Goal: Task Accomplishment & Management: Use online tool/utility

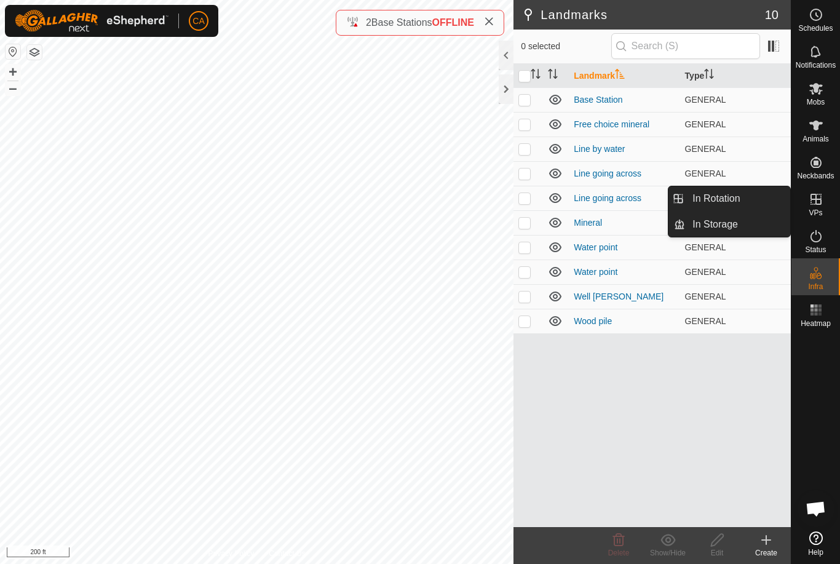
click at [736, 207] on link "In Rotation" at bounding box center [737, 198] width 105 height 25
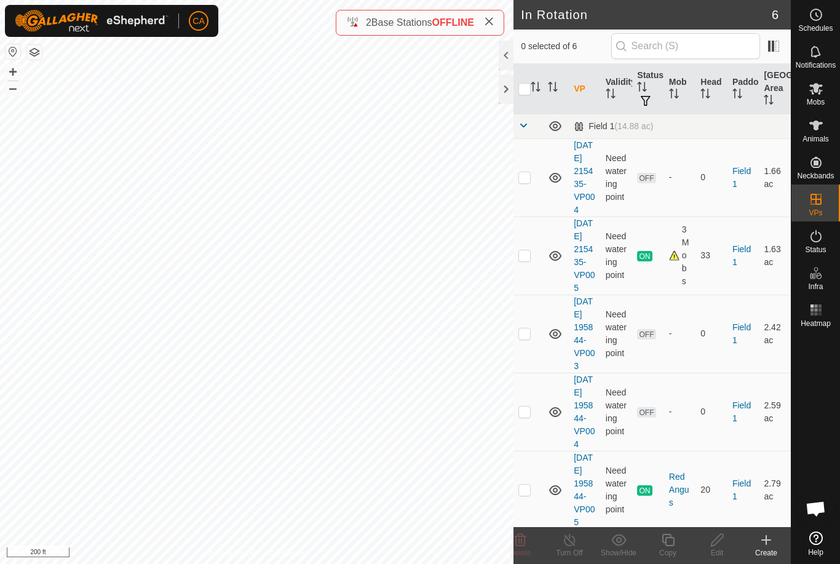
click at [535, 365] on td at bounding box center [528, 333] width 30 height 78
click at [526, 544] on icon at bounding box center [520, 539] width 15 height 15
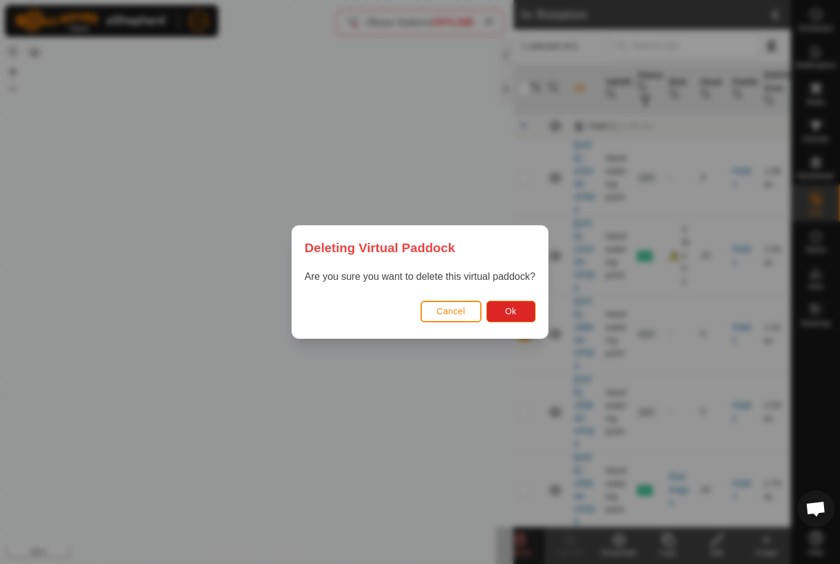
click at [523, 309] on button "Ok" at bounding box center [510, 312] width 49 height 22
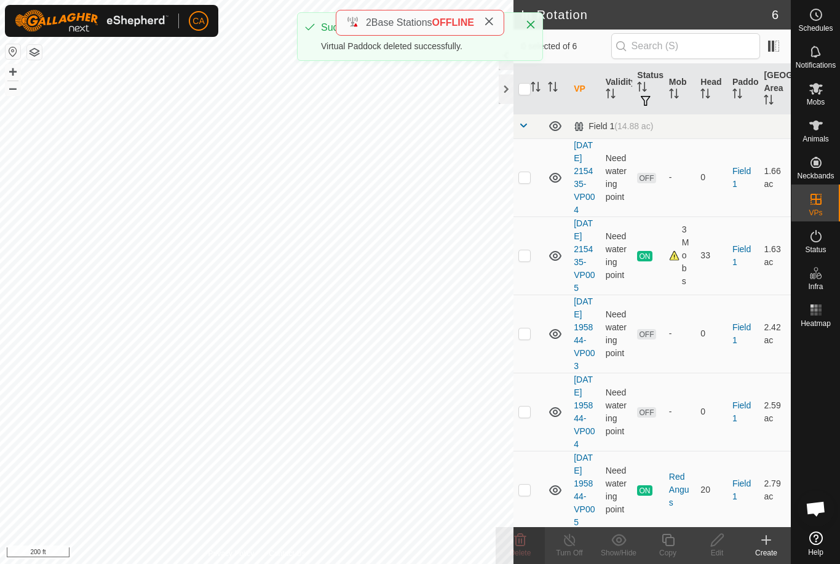
checkbox input "false"
click at [532, 358] on td at bounding box center [528, 333] width 30 height 78
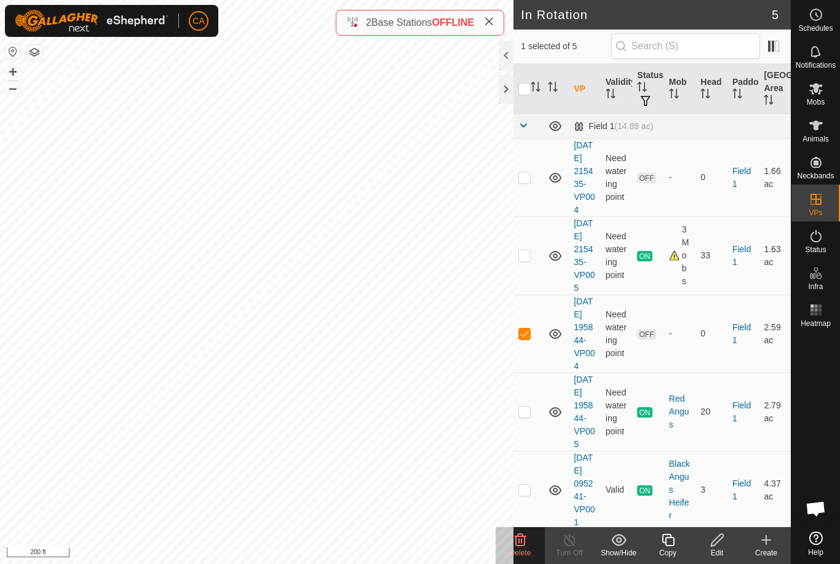
click at [516, 537] on icon at bounding box center [521, 540] width 12 height 12
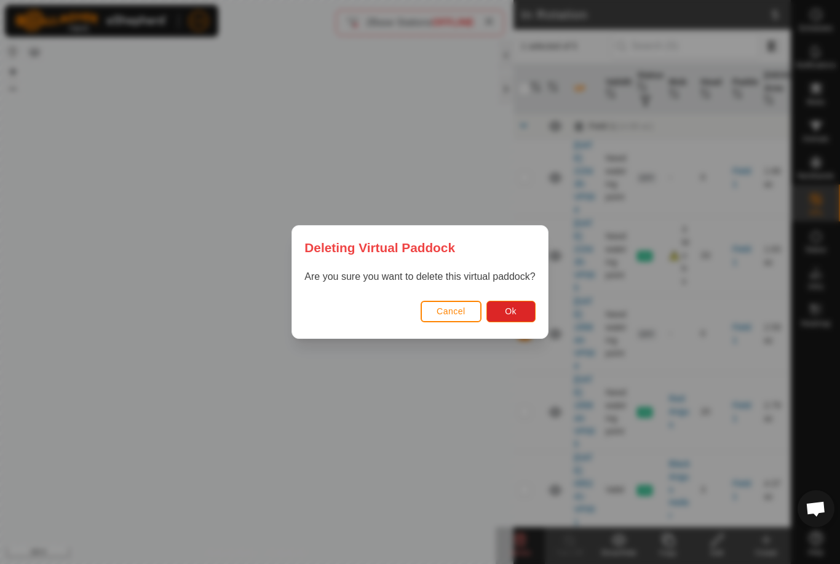
click at [521, 309] on button "Ok" at bounding box center [510, 312] width 49 height 22
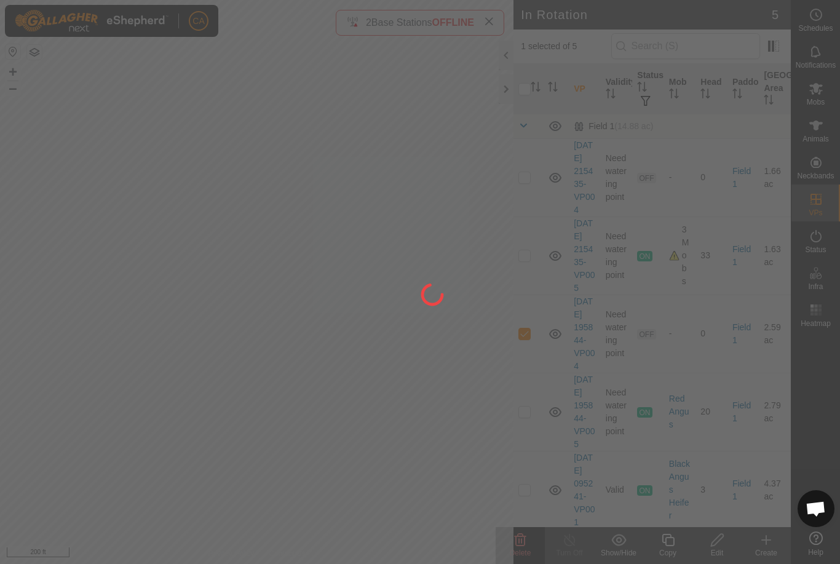
checkbox input "false"
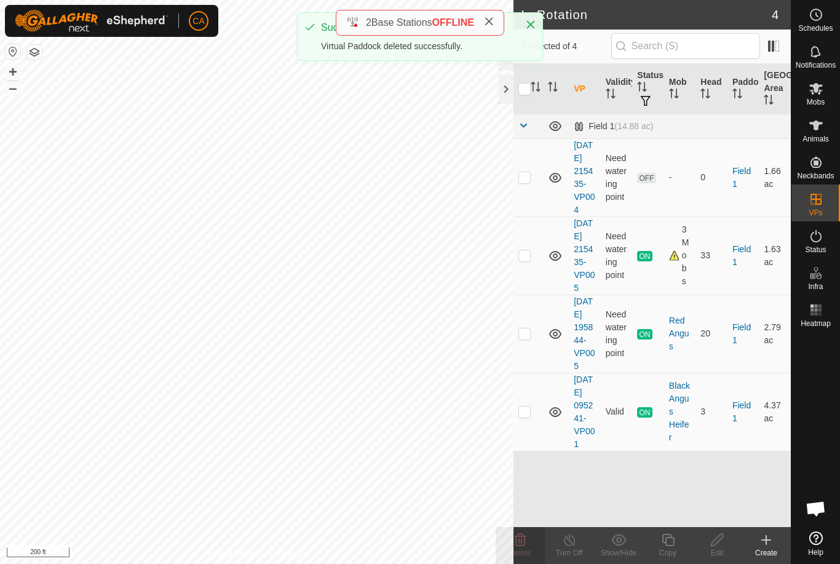
click at [531, 177] on td at bounding box center [528, 177] width 30 height 78
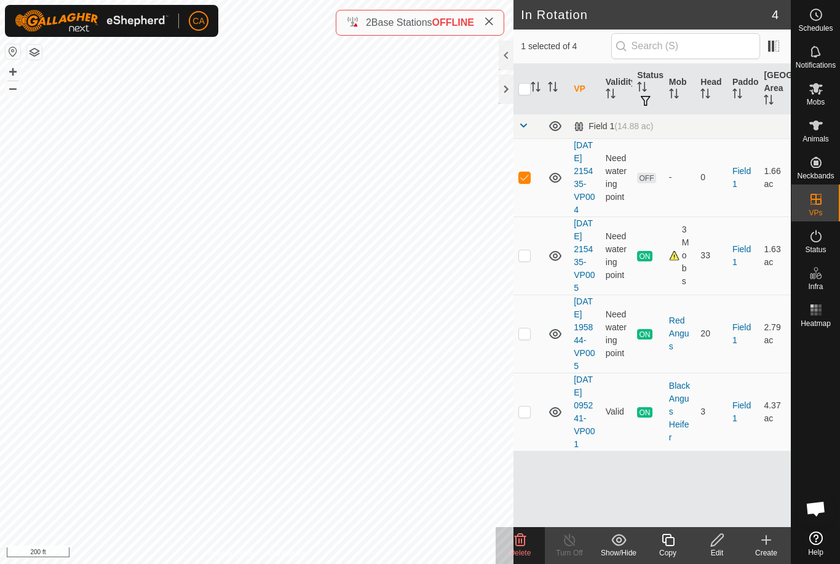
click at [523, 540] on icon at bounding box center [520, 539] width 15 height 15
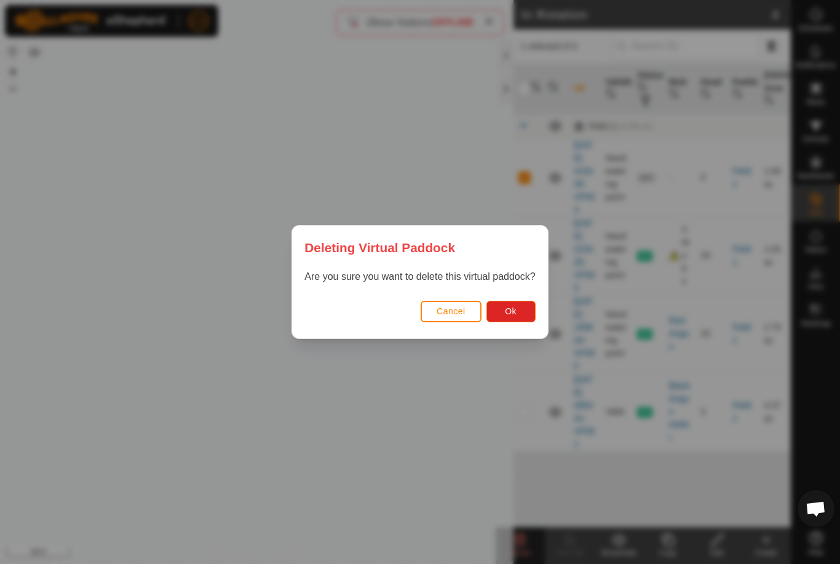
click at [522, 306] on button "Ok" at bounding box center [510, 312] width 49 height 22
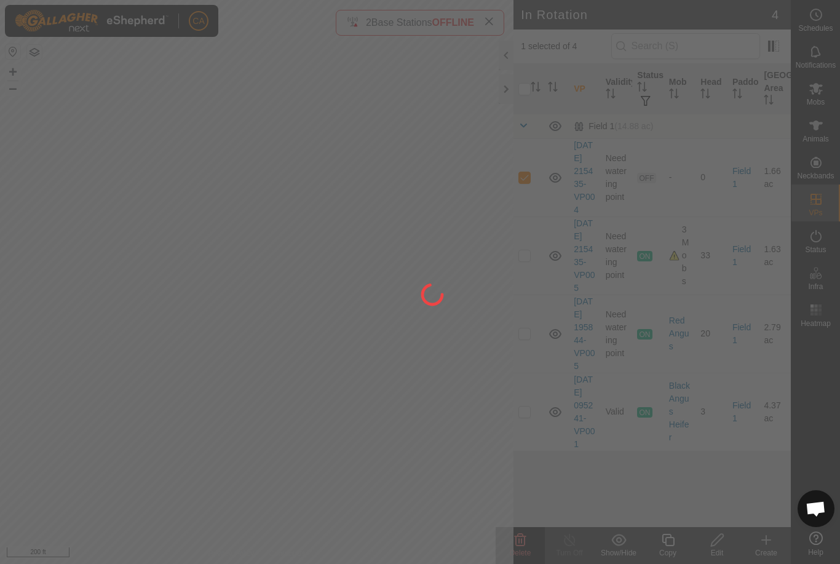
checkbox input "false"
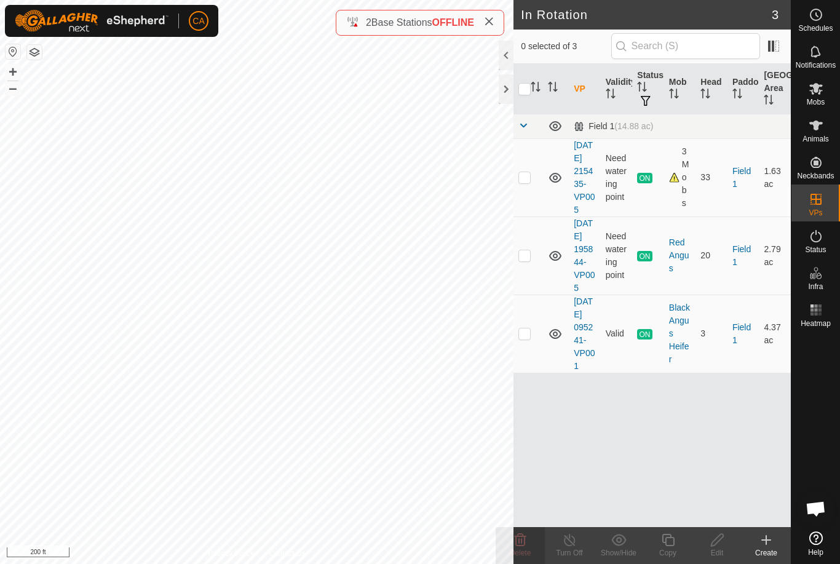
click at [772, 533] on icon at bounding box center [766, 539] width 15 height 15
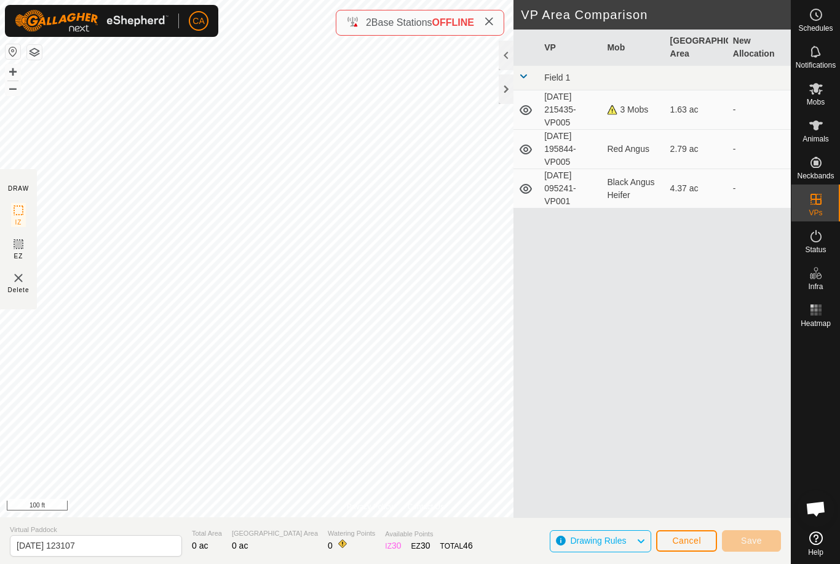
click at [691, 541] on span "Cancel" at bounding box center [686, 540] width 29 height 10
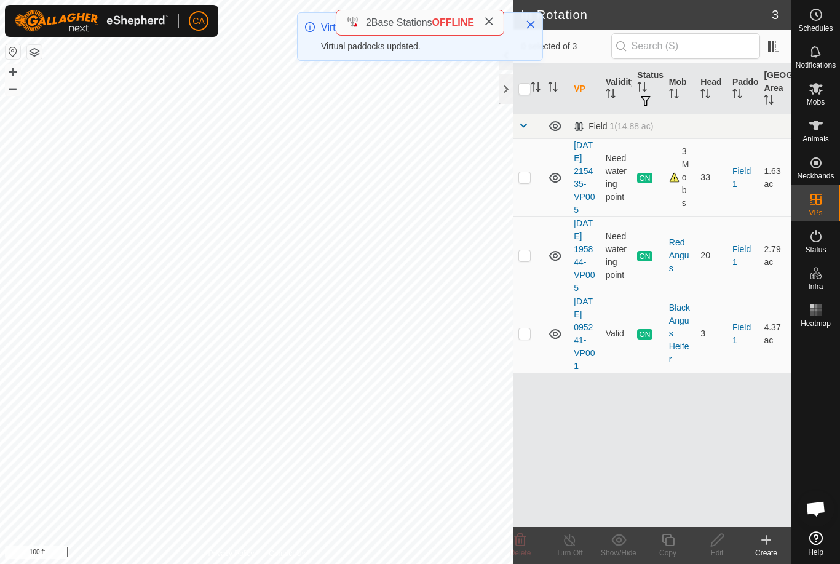
click at [768, 544] on icon at bounding box center [766, 539] width 15 height 15
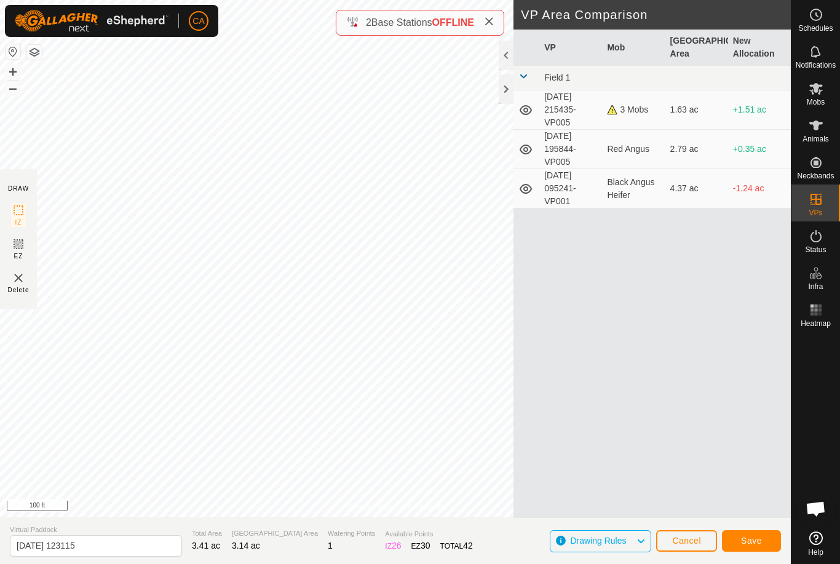
click at [754, 538] on span "Save" at bounding box center [751, 540] width 21 height 10
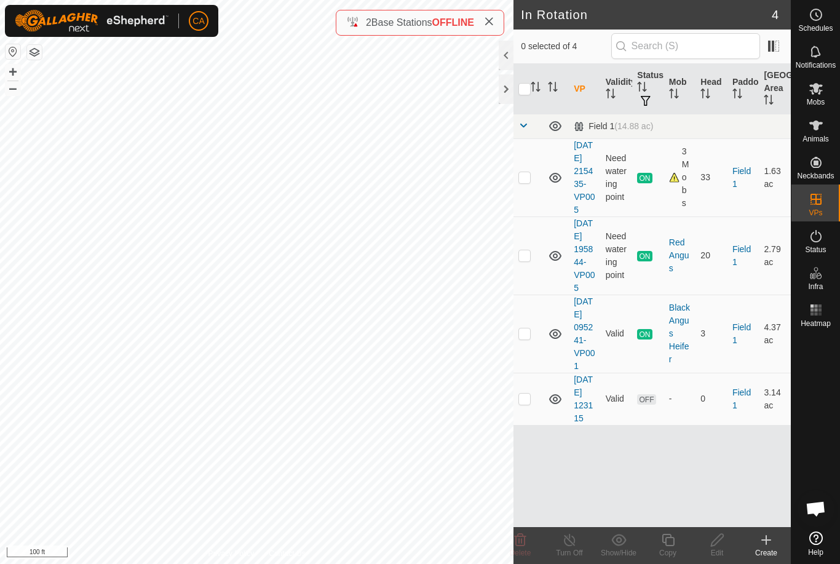
click at [536, 425] on td at bounding box center [528, 399] width 30 height 52
checkbox input "true"
click at [712, 541] on icon at bounding box center [717, 540] width 12 height 12
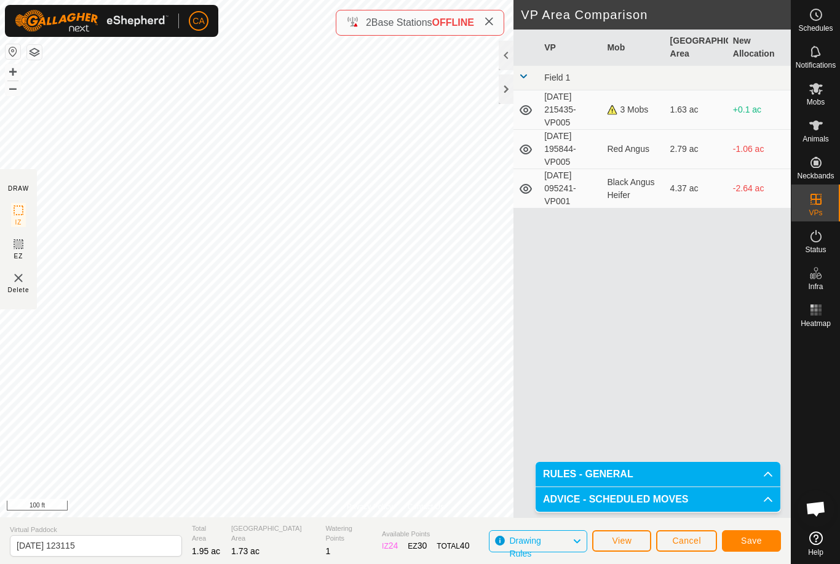
click at [744, 539] on span "Save" at bounding box center [751, 540] width 21 height 10
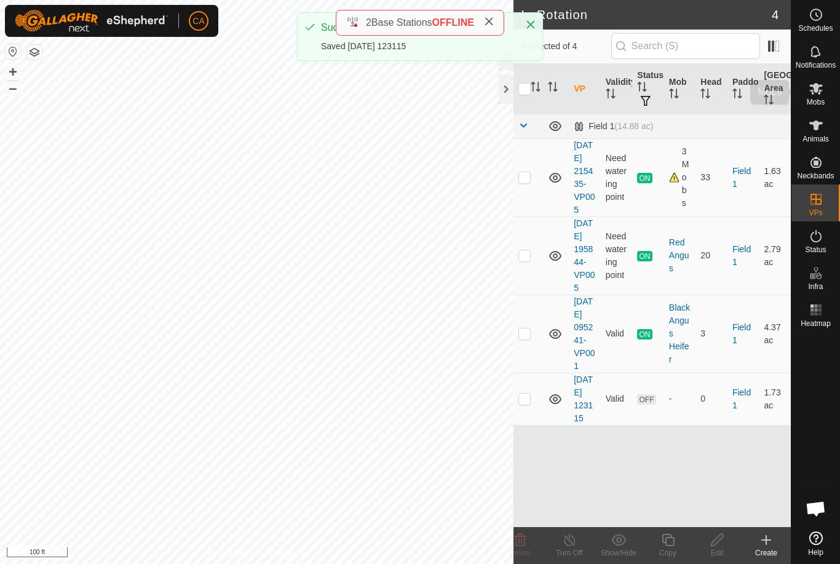
click at [814, 96] on es-mob-svg-icon at bounding box center [816, 89] width 22 height 20
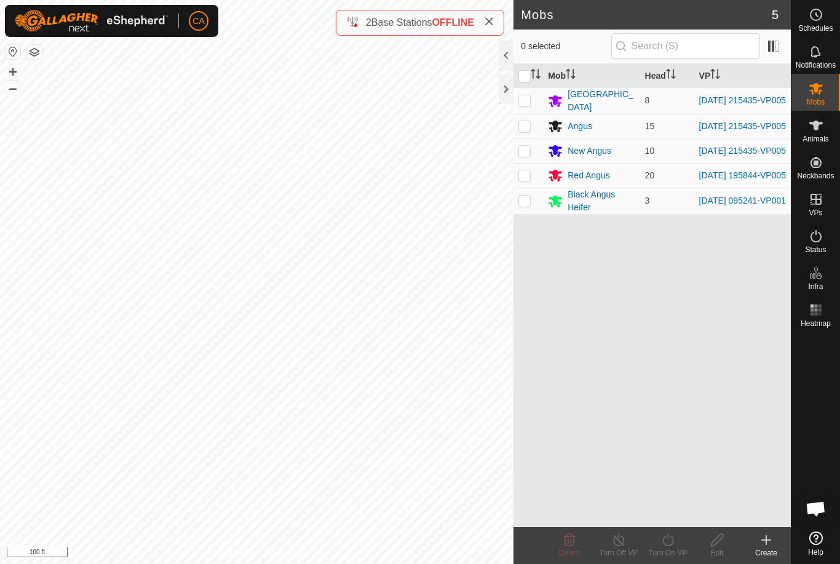
click at [519, 74] on input "checkbox" at bounding box center [524, 76] width 12 height 12
checkbox input "true"
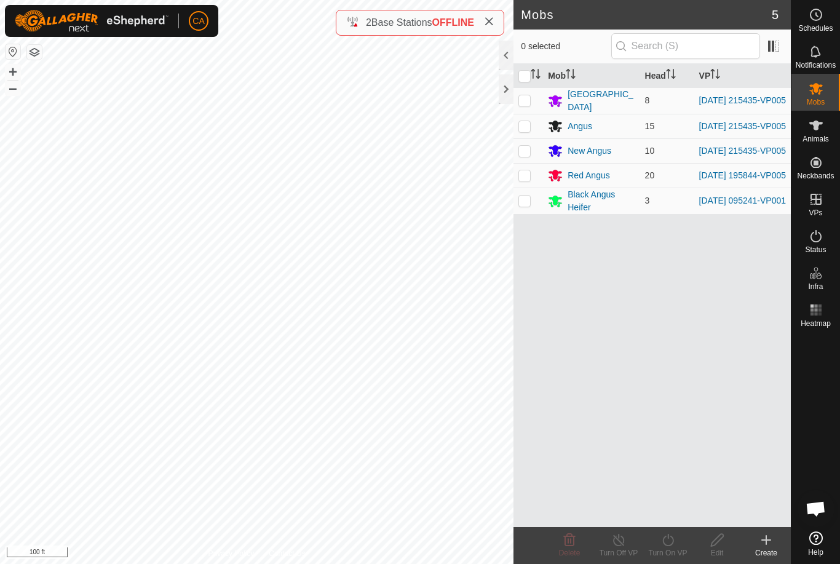
checkbox input "true"
click at [668, 543] on icon at bounding box center [667, 539] width 15 height 15
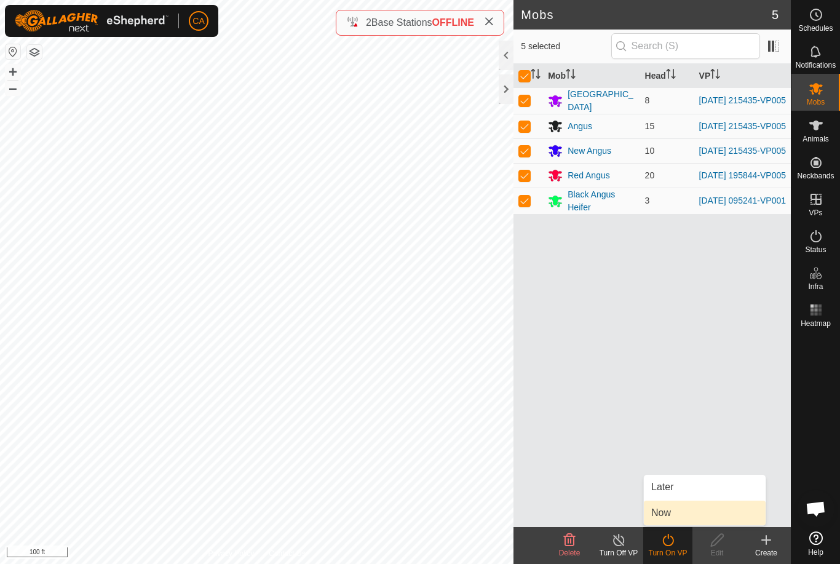
click at [684, 515] on link "Now" at bounding box center [705, 512] width 122 height 25
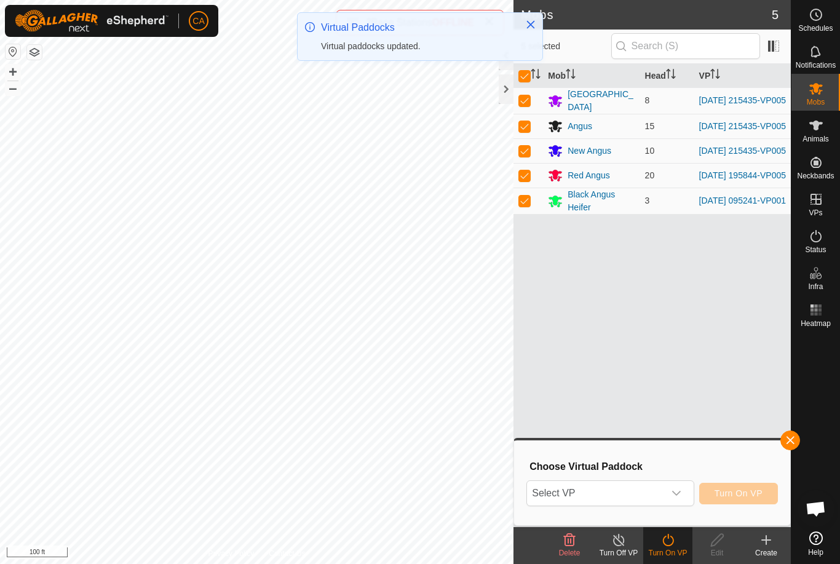
click at [662, 491] on span "Select VP" at bounding box center [595, 493] width 136 height 25
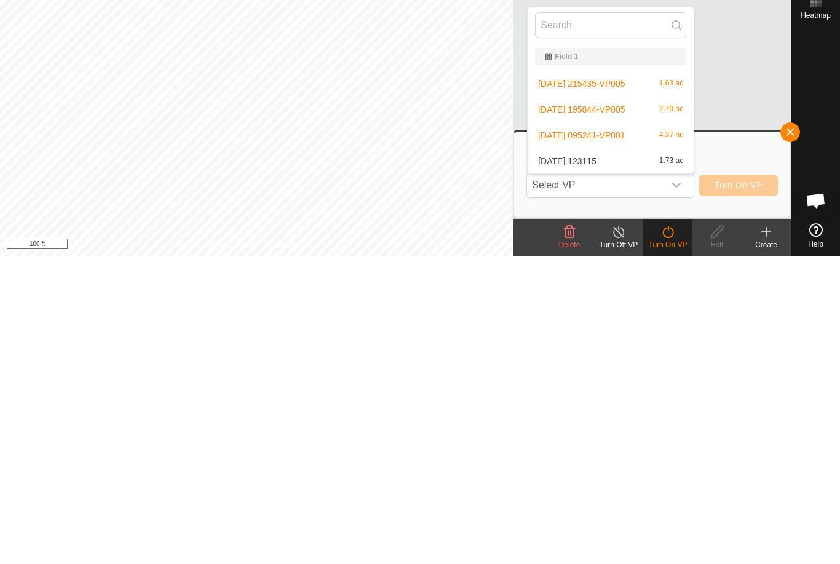
click at [624, 462] on div "[DATE] 123115 1.73 ac" at bounding box center [610, 469] width 151 height 15
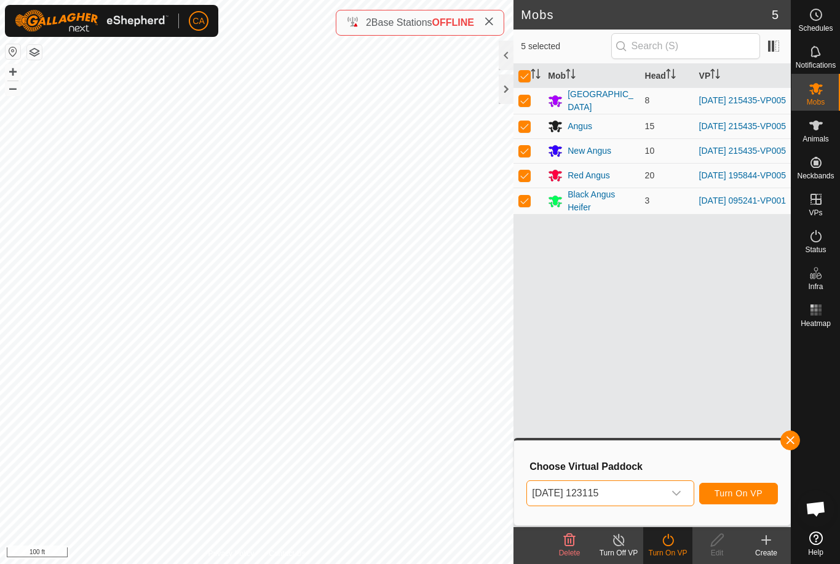
click at [739, 494] on span "Turn On VP" at bounding box center [738, 493] width 48 height 10
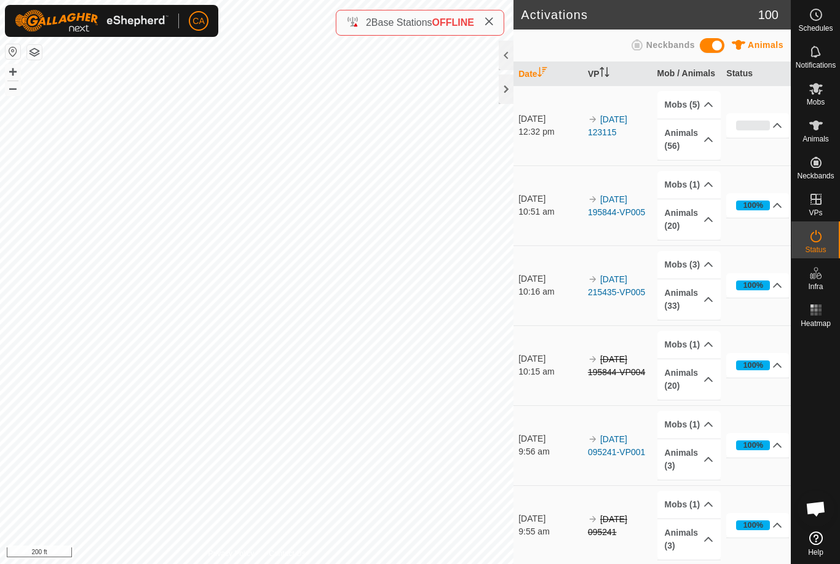
click at [39, 50] on button "button" at bounding box center [34, 52] width 15 height 15
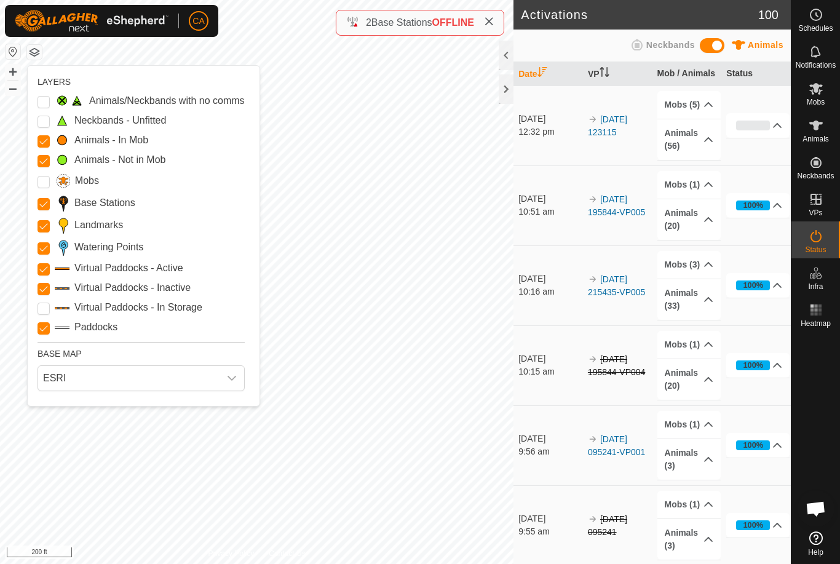
click at [38, 246] on Points "Watering Points" at bounding box center [43, 248] width 12 height 12
